Goal: Task Accomplishment & Management: Manage account settings

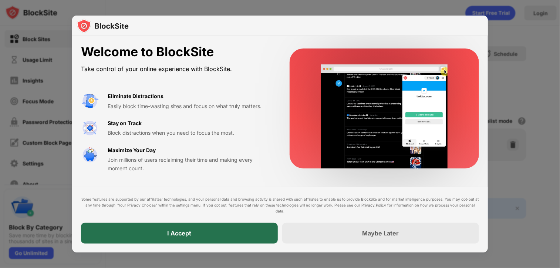
click at [241, 233] on div "I Accept" at bounding box center [179, 233] width 197 height 21
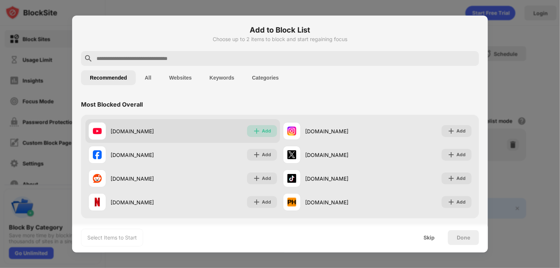
click at [257, 129] on img at bounding box center [256, 130] width 7 height 7
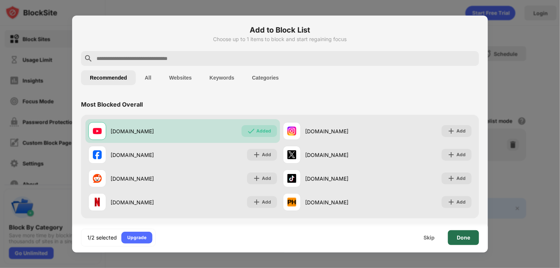
click at [463, 238] on div "Done" at bounding box center [463, 237] width 13 height 6
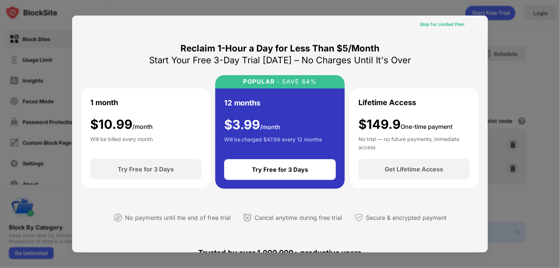
click at [425, 30] on div "Skip for Limited Plan" at bounding box center [442, 24] width 56 height 12
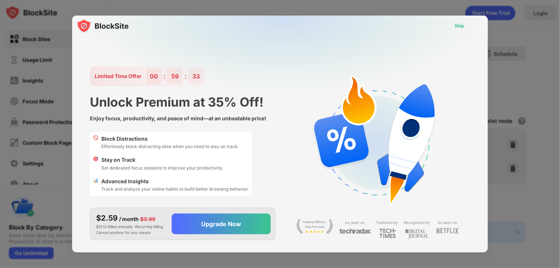
click at [466, 30] on div "Skip" at bounding box center [459, 26] width 21 height 12
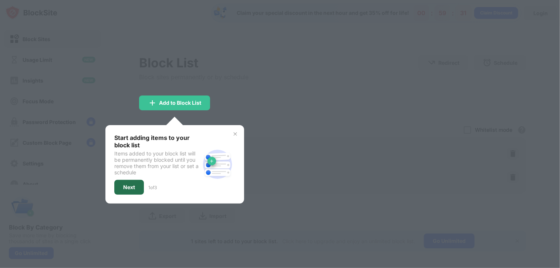
click at [136, 182] on div "Next" at bounding box center [129, 187] width 30 height 15
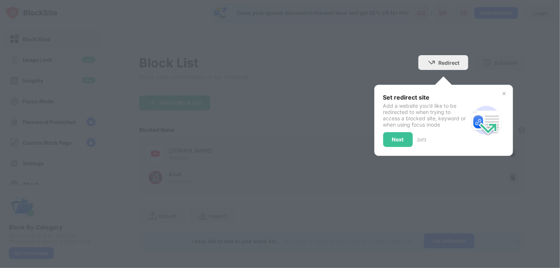
click at [469, 77] on div at bounding box center [280, 134] width 560 height 268
click at [395, 134] on div "Next" at bounding box center [398, 139] width 30 height 15
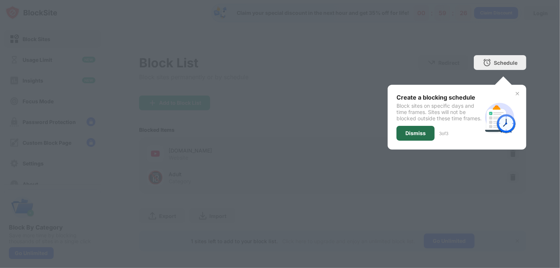
click at [405, 141] on div "Dismiss" at bounding box center [415, 133] width 38 height 15
